Goal: Find specific page/section: Find specific page/section

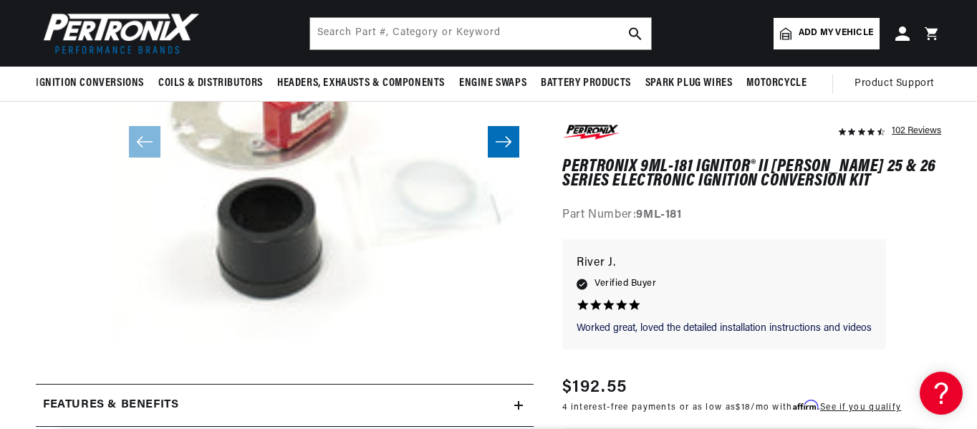
scroll to position [0, 434]
click at [373, 42] on input "text" at bounding box center [480, 34] width 341 height 32
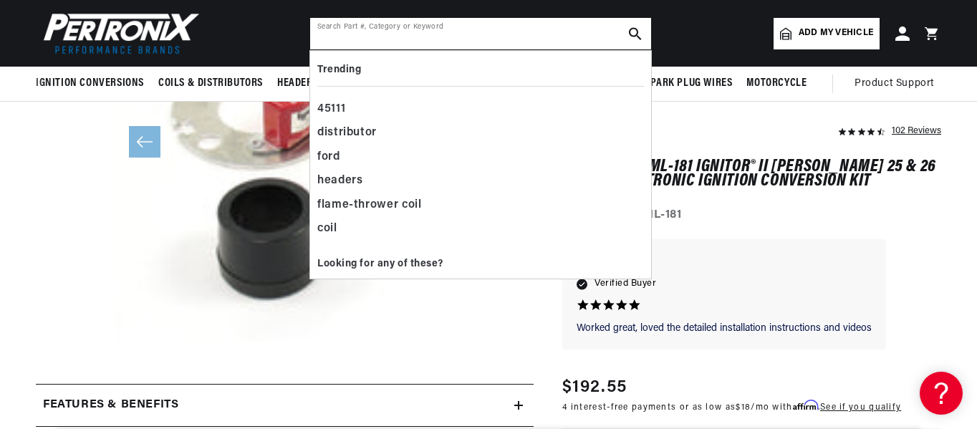
scroll to position [0, 0]
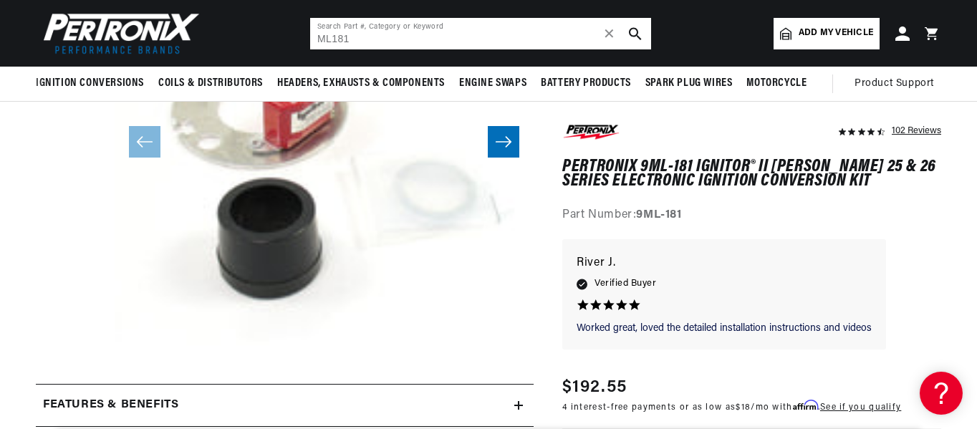
type input "ML181"
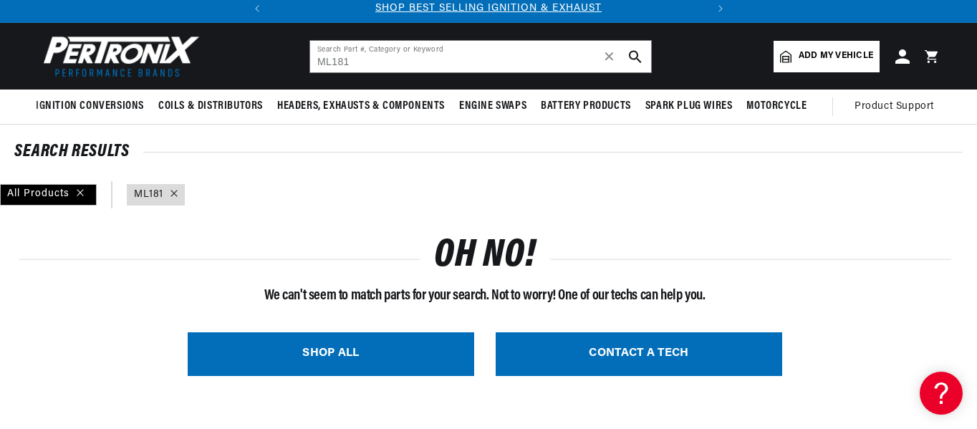
scroll to position [72, 0]
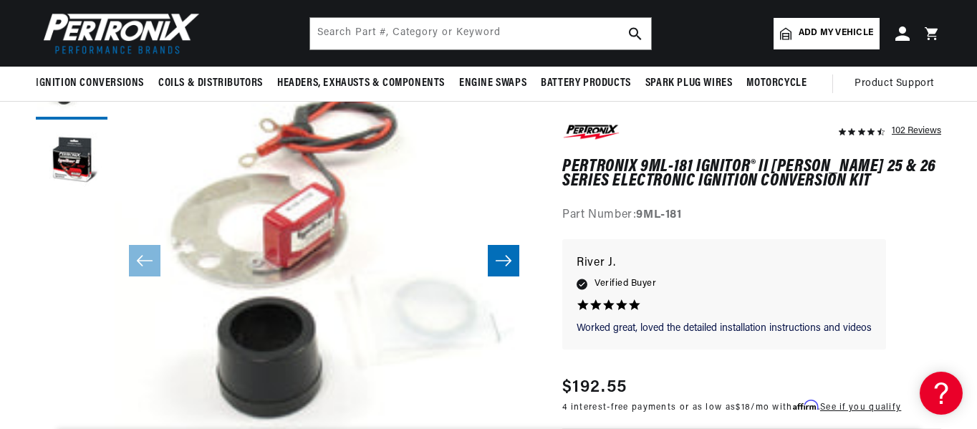
scroll to position [143, 0]
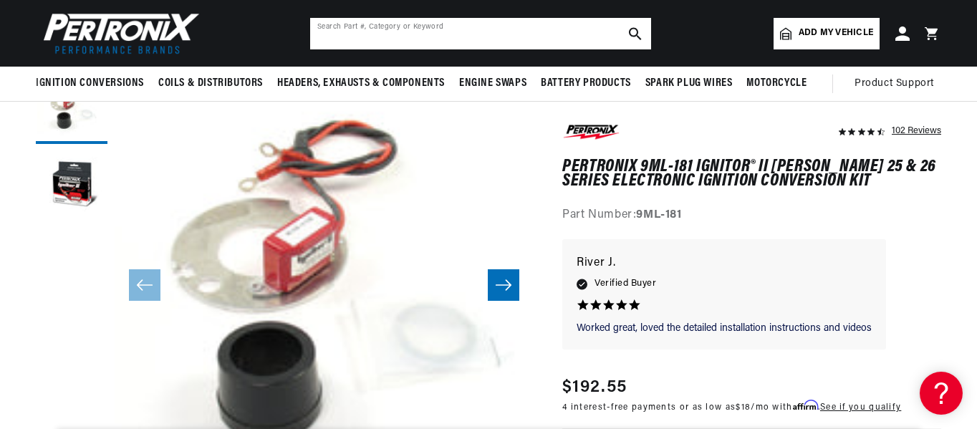
click at [338, 32] on input "text" at bounding box center [480, 34] width 341 height 32
type input "YL-566-AV"
click at [631, 32] on use "search button" at bounding box center [635, 33] width 12 height 12
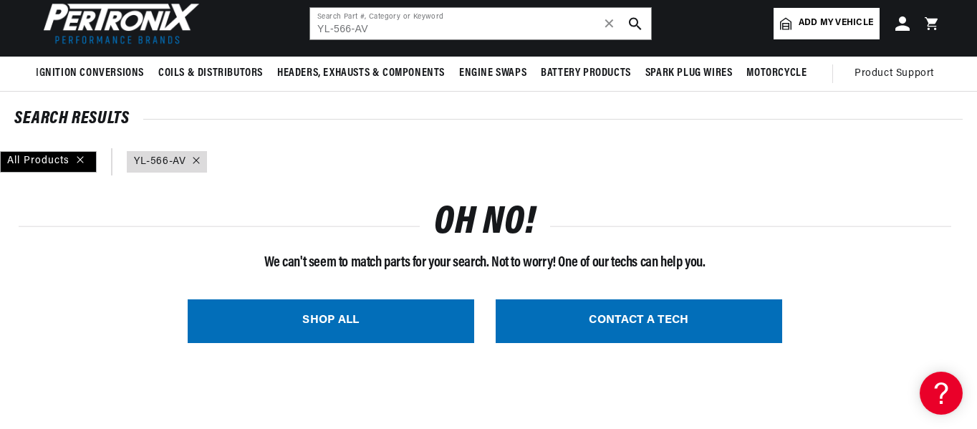
scroll to position [0, 434]
